Goal: Task Accomplishment & Management: Manage account settings

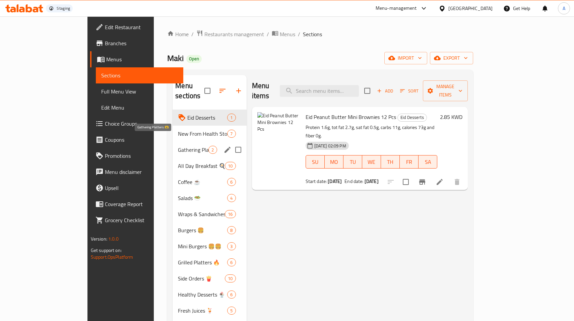
click at [178, 146] on span "Gathering Platters 🫶" at bounding box center [193, 150] width 30 height 8
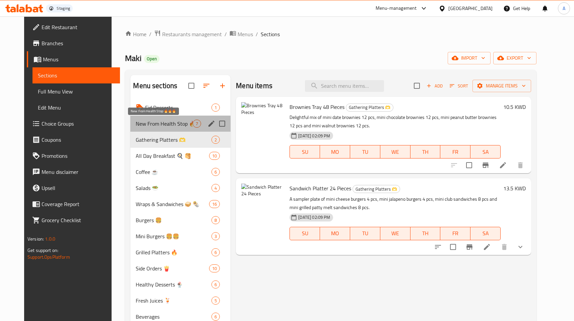
click at [161, 121] on span "New From Health Stop 🔥🔥🔥" at bounding box center [164, 124] width 57 height 8
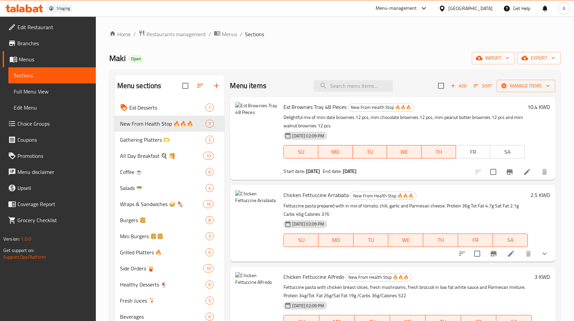
click at [523, 175] on icon at bounding box center [527, 172] width 8 height 8
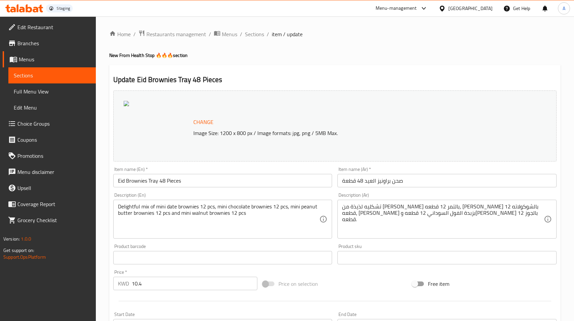
click at [50, 78] on span "Sections" at bounding box center [52, 75] width 77 height 8
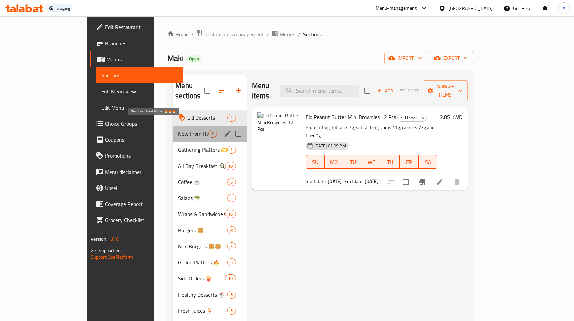
click at [178, 130] on span "New From Health Stop 🔥🔥🔥" at bounding box center [193, 134] width 30 height 8
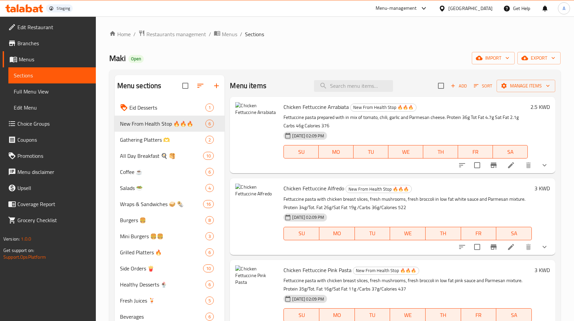
click at [510, 168] on li at bounding box center [511, 165] width 19 height 12
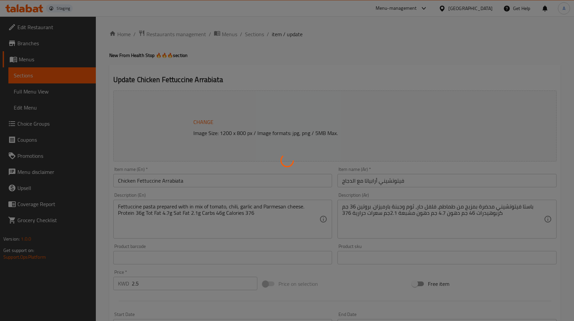
type input "خيارات:"
type input "1"
type input "إضافة إضافات:"
type input "0"
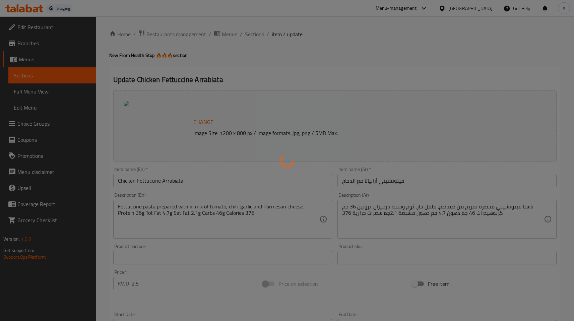
type input "11"
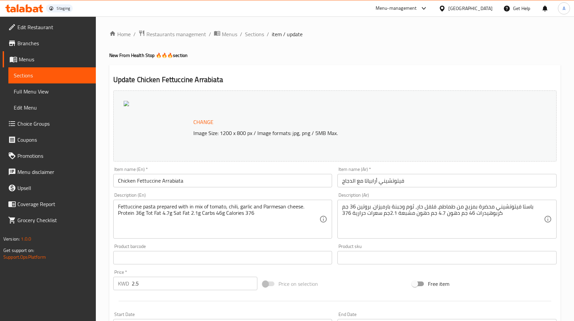
click at [59, 76] on span "Sections" at bounding box center [52, 75] width 77 height 8
